Goal: Task Accomplishment & Management: Use online tool/utility

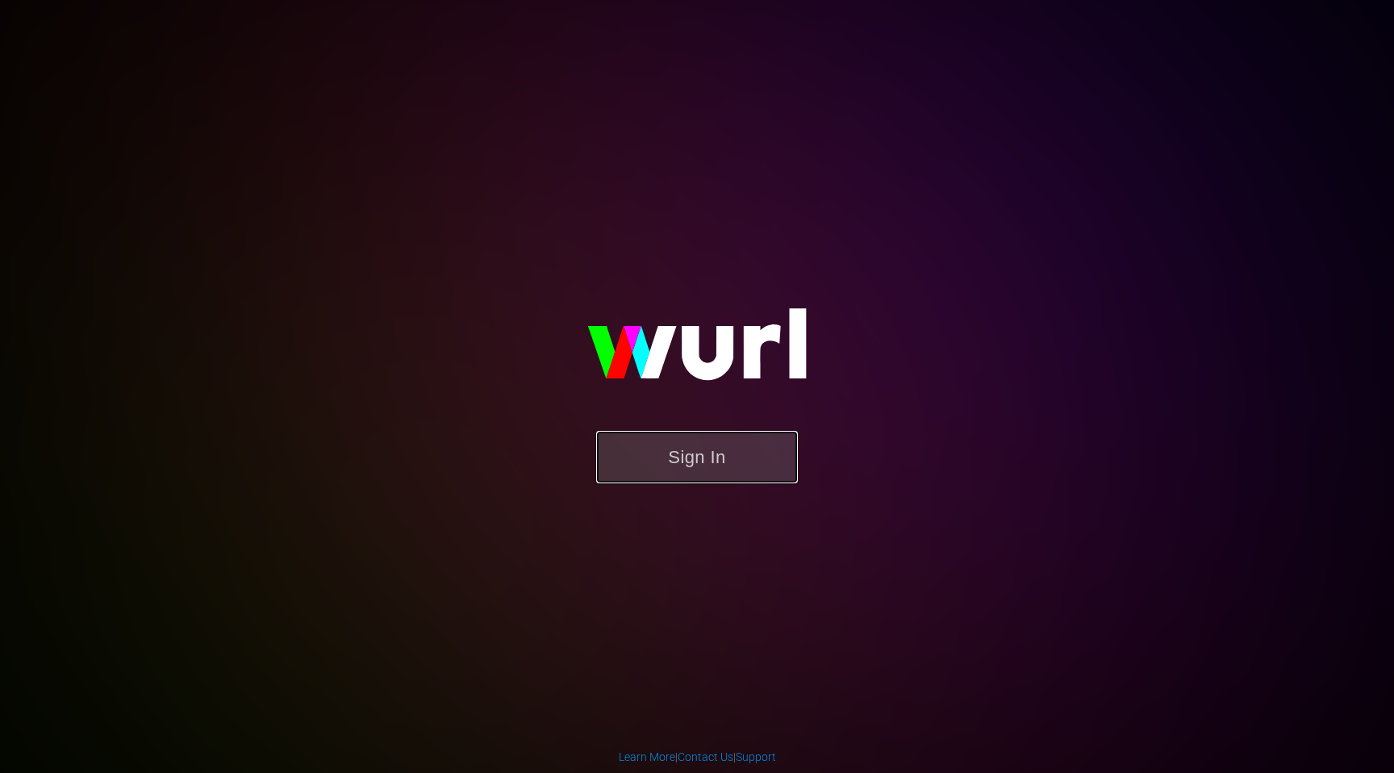
click at [740, 457] on button "Sign In" at bounding box center [697, 457] width 202 height 52
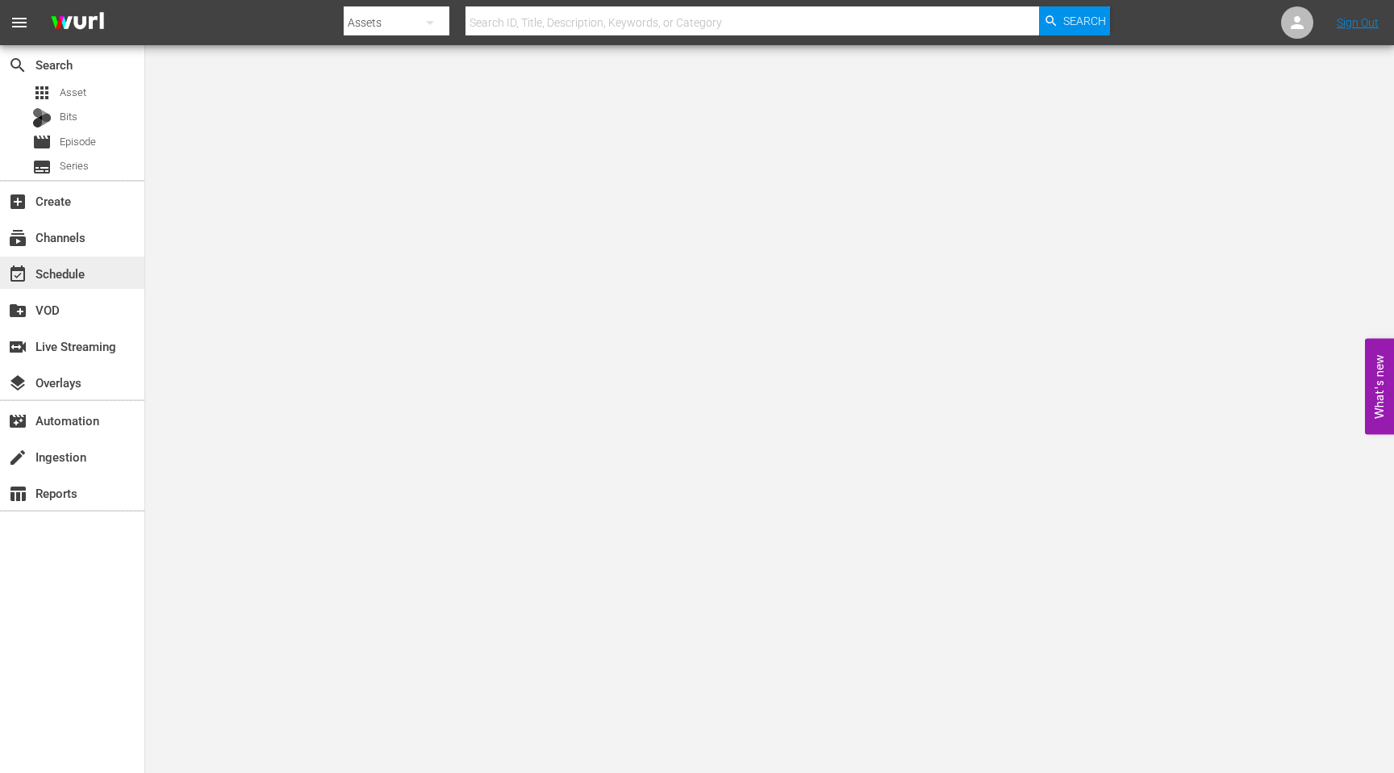
click at [104, 286] on div "event_available Schedule" at bounding box center [72, 273] width 144 height 32
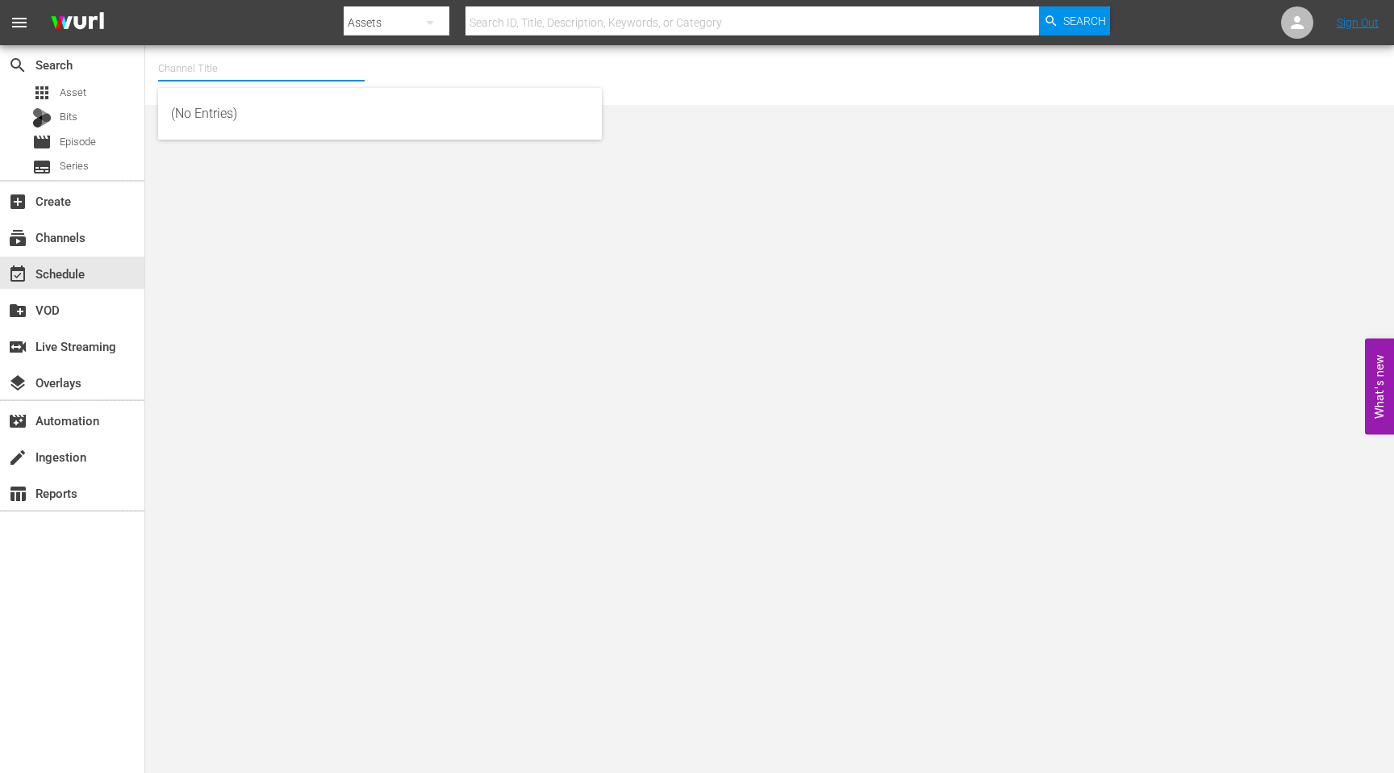
click at [265, 61] on input "text" at bounding box center [261, 68] width 207 height 39
click at [260, 93] on div "WITZ (1197 - bec_witz_1)" at bounding box center [380, 114] width 444 height 52
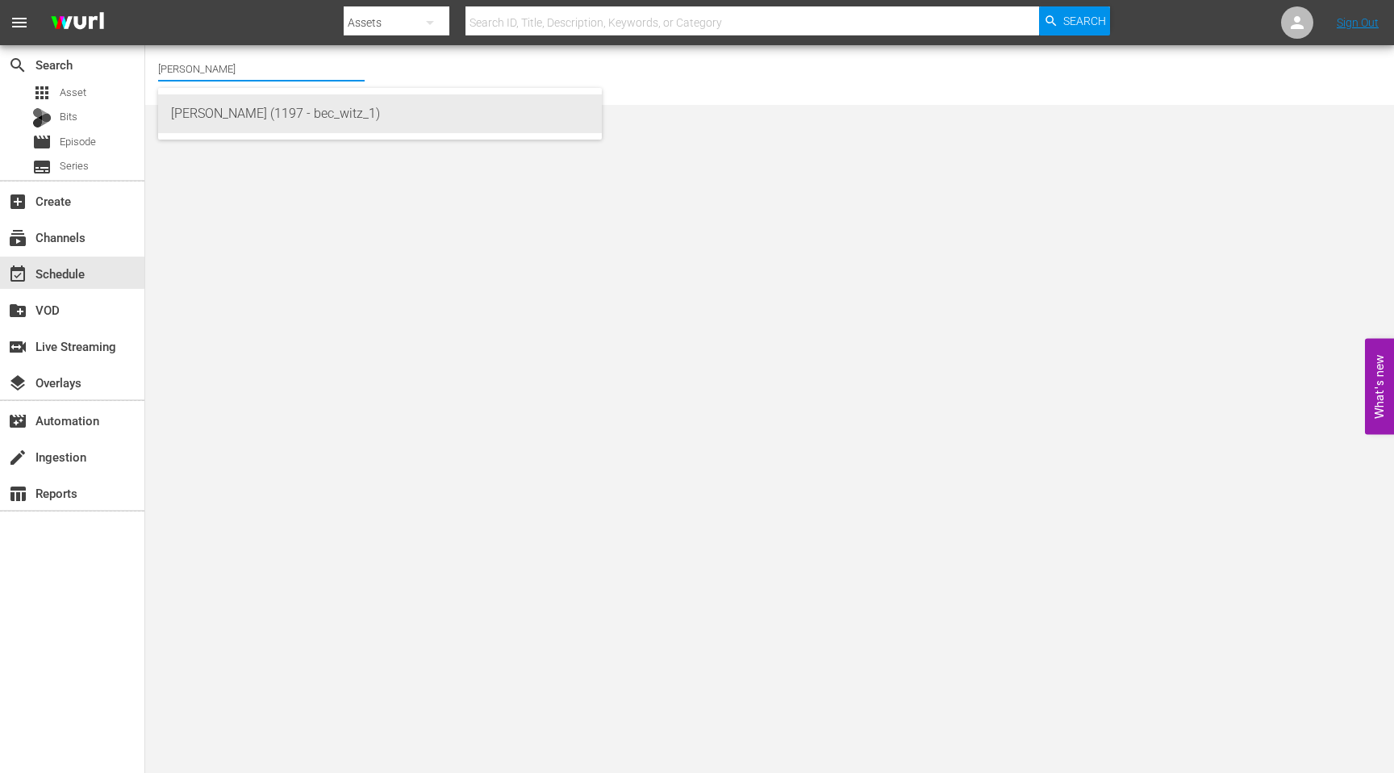
click at [253, 117] on div "WITZ (1197 - bec_witz_1)" at bounding box center [380, 113] width 418 height 39
type input "WITZ (1197 - bec_witz_1)"
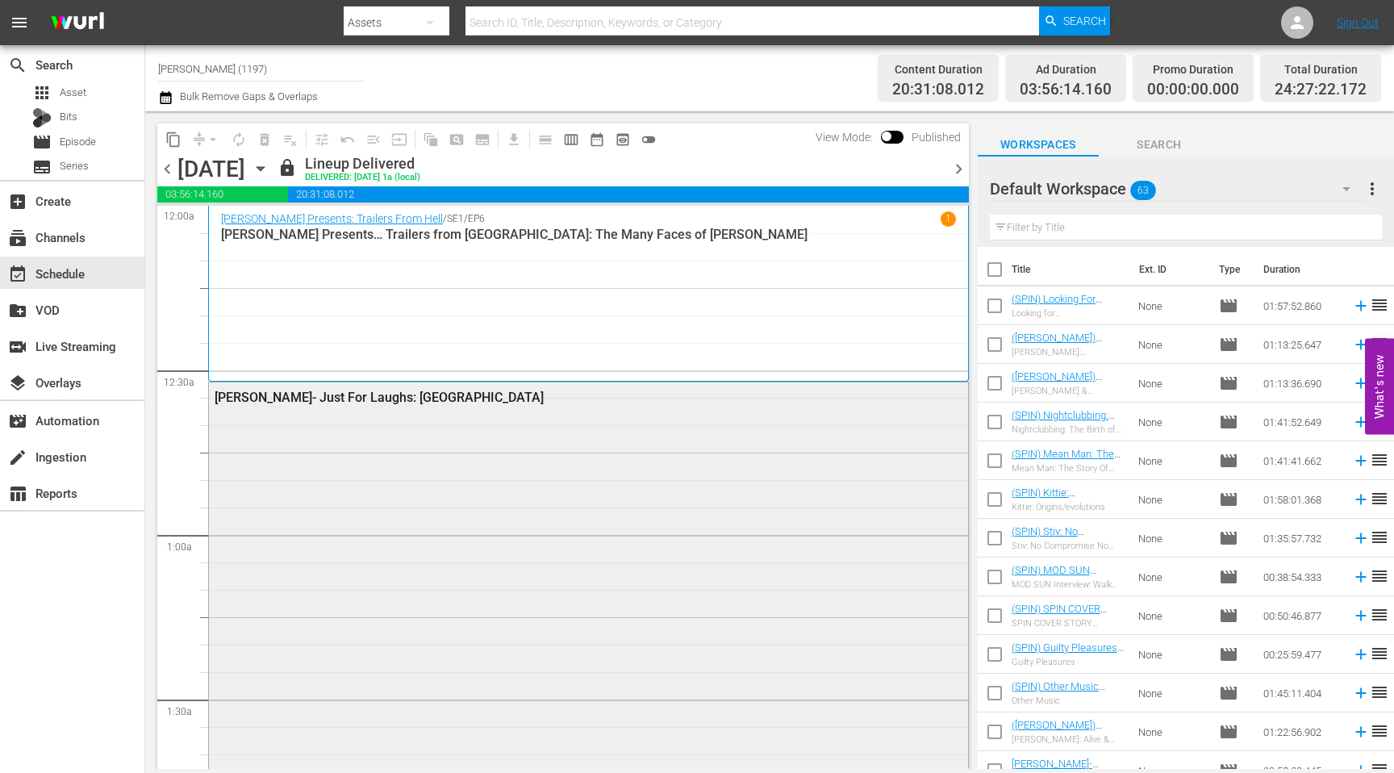
scroll to position [334, 0]
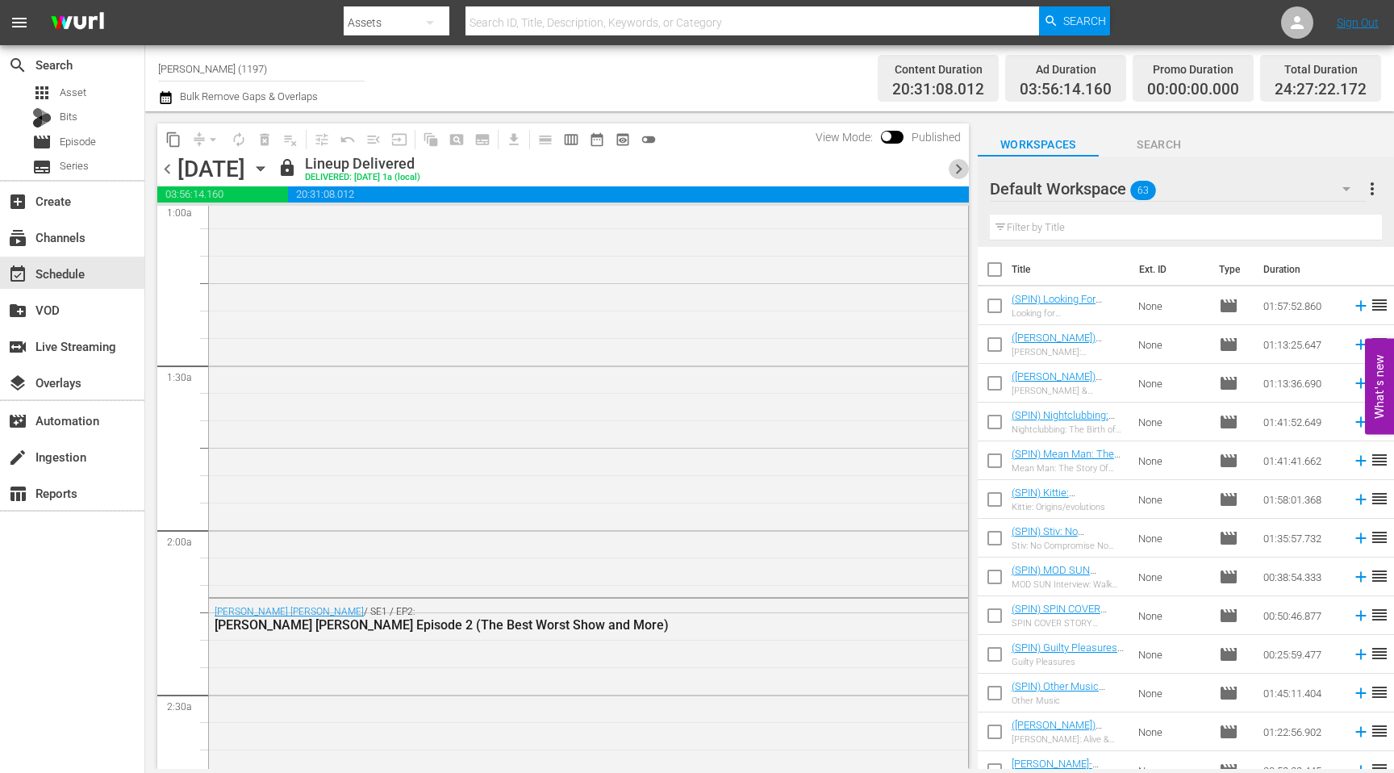
click at [954, 173] on span "chevron_right" at bounding box center [959, 169] width 20 height 20
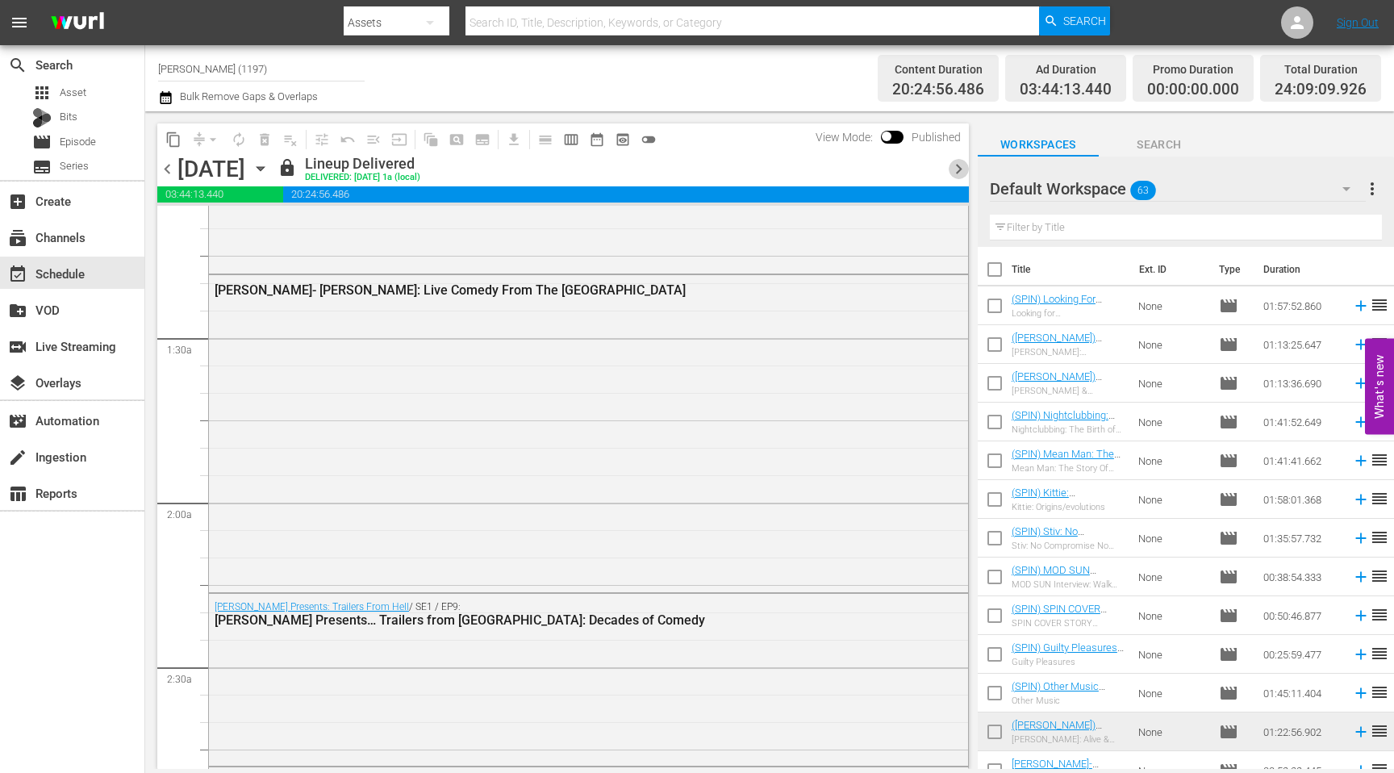
click at [959, 172] on span "chevron_right" at bounding box center [959, 169] width 20 height 20
